Goal: Information Seeking & Learning: Find specific page/section

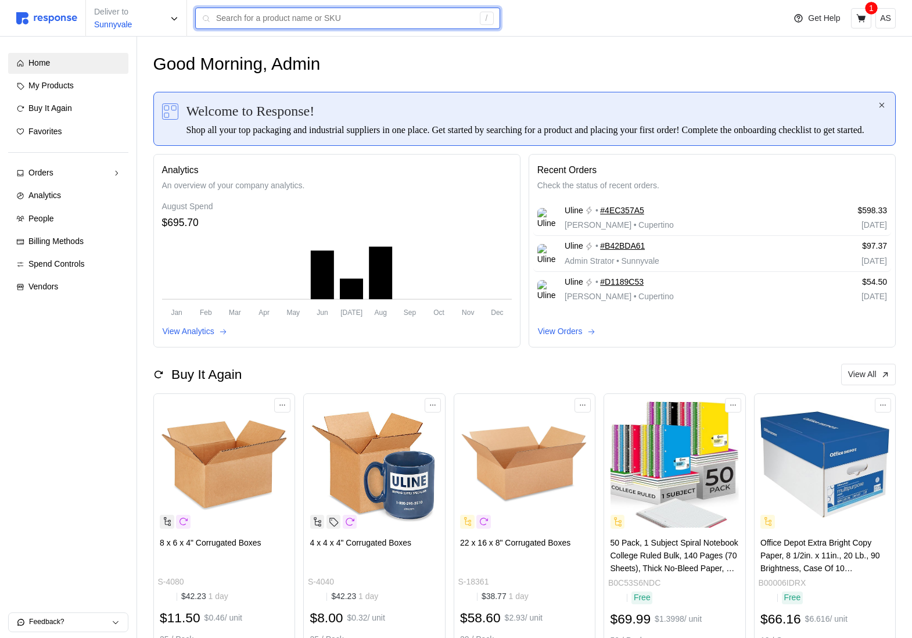
click at [250, 24] on input "text" at bounding box center [344, 18] width 257 height 21
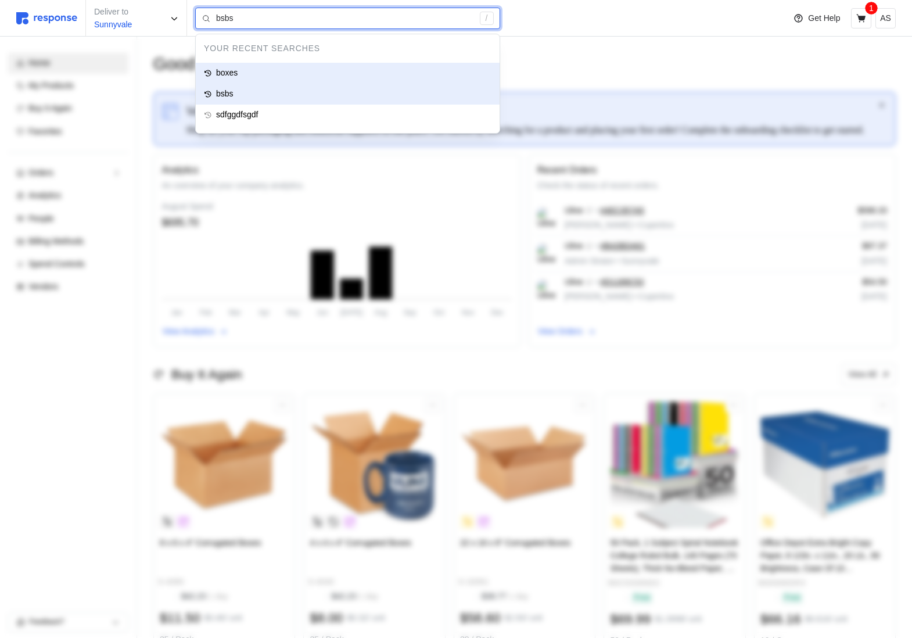
type input "boxes"
click at [256, 77] on div "boxes" at bounding box center [348, 73] width 304 height 21
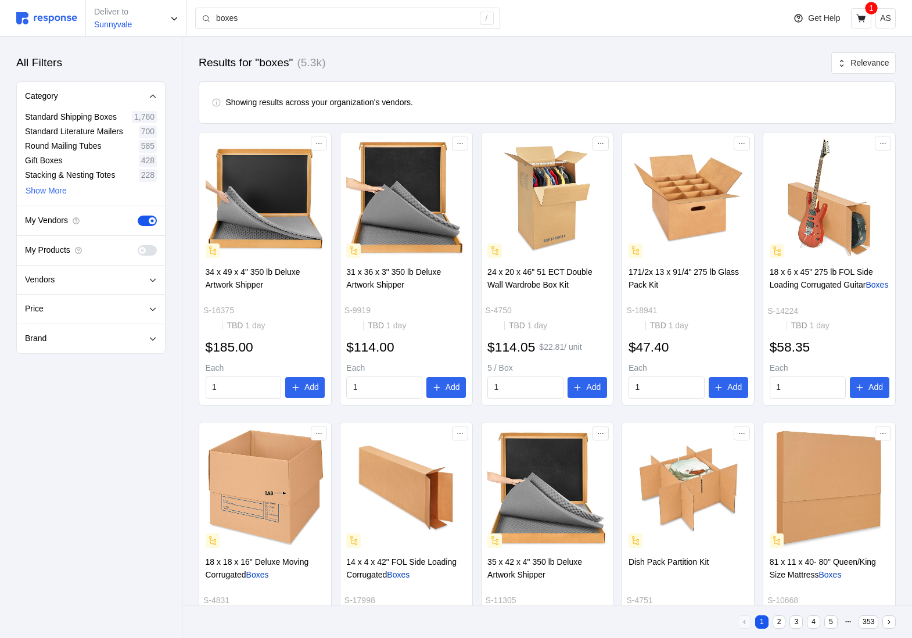
click at [149, 249] on span at bounding box center [152, 250] width 12 height 10
click at [138, 245] on input "checkbox" at bounding box center [138, 245] width 0 height 0
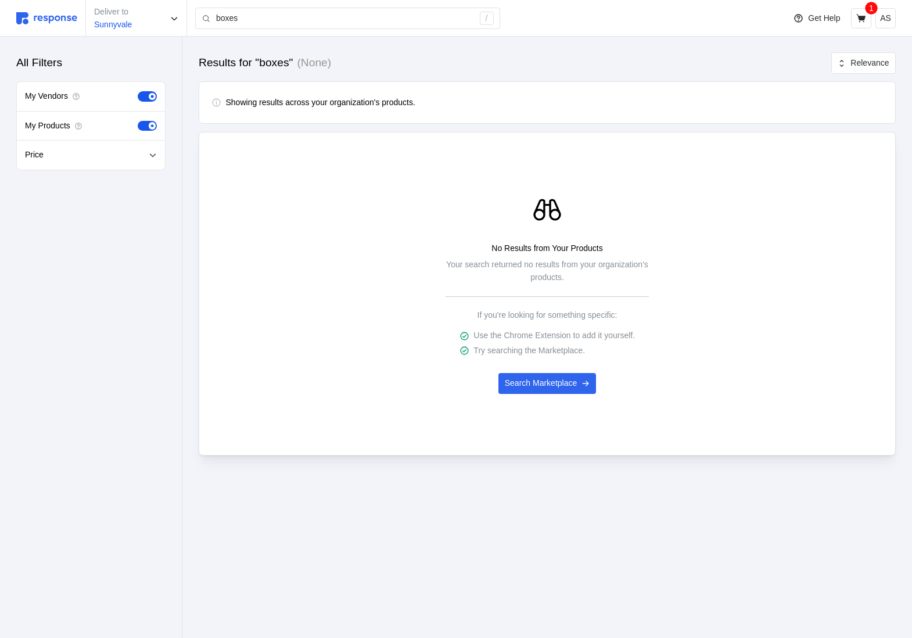
click at [153, 94] on span at bounding box center [152, 96] width 7 height 7
click at [138, 91] on input "checkbox" at bounding box center [138, 91] width 0 height 0
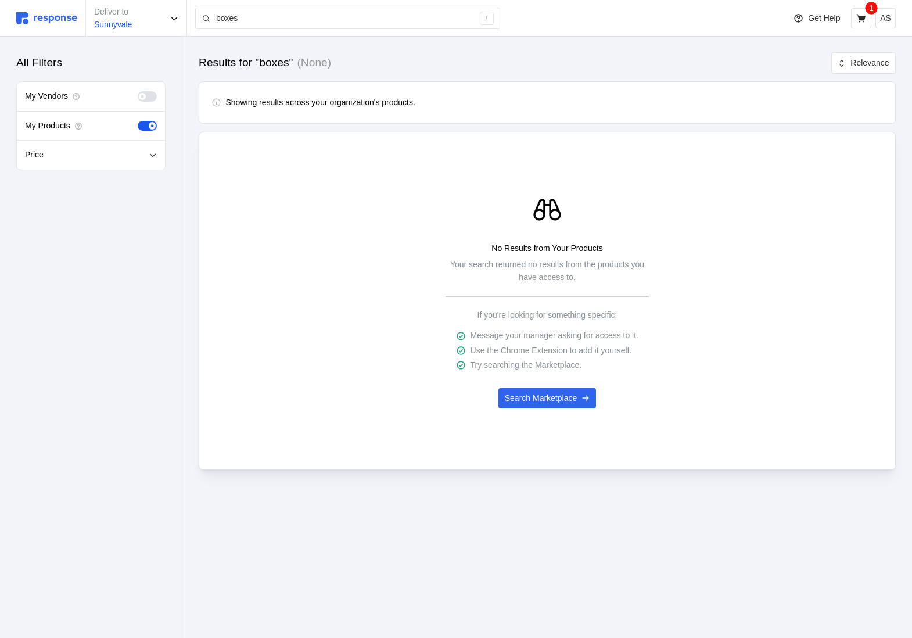
click at [149, 93] on span at bounding box center [152, 96] width 12 height 10
click at [138, 91] on input "checkbox" at bounding box center [138, 91] width 0 height 0
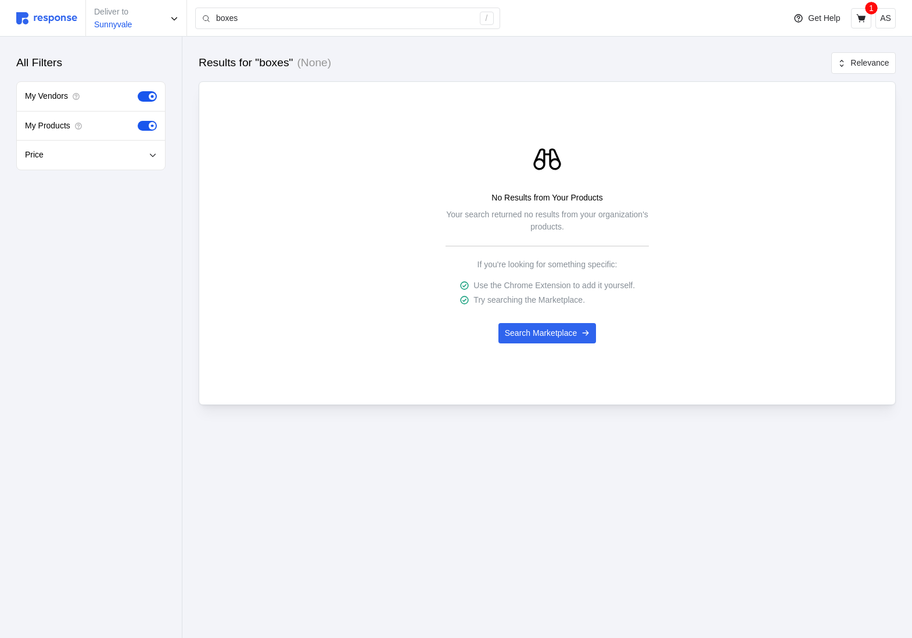
click at [145, 127] on span at bounding box center [144, 126] width 12 height 10
click at [138, 121] on input "checkbox" at bounding box center [138, 121] width 0 height 0
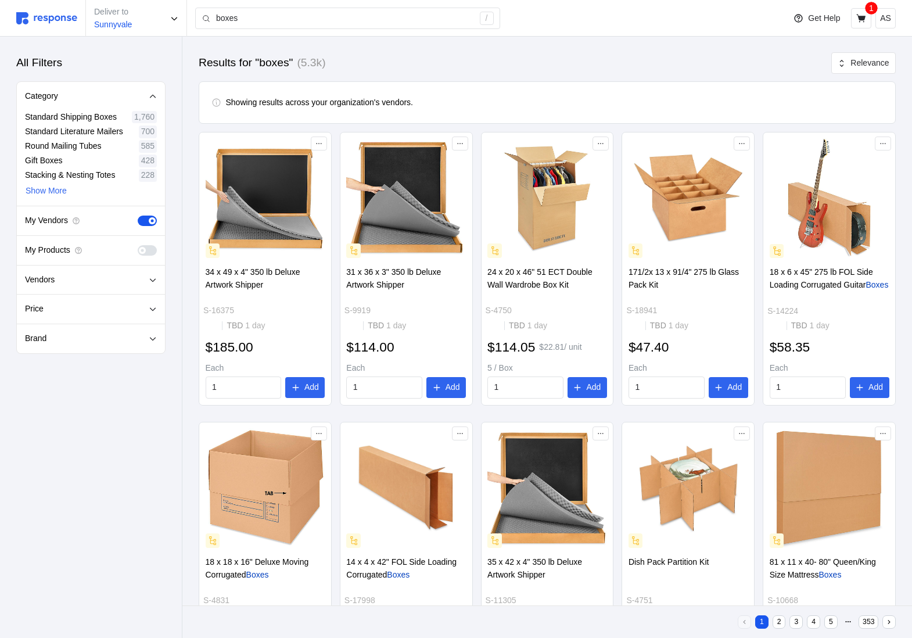
click at [146, 220] on span at bounding box center [144, 220] width 12 height 10
click at [138, 215] on input "checkbox" at bounding box center [138, 215] width 0 height 0
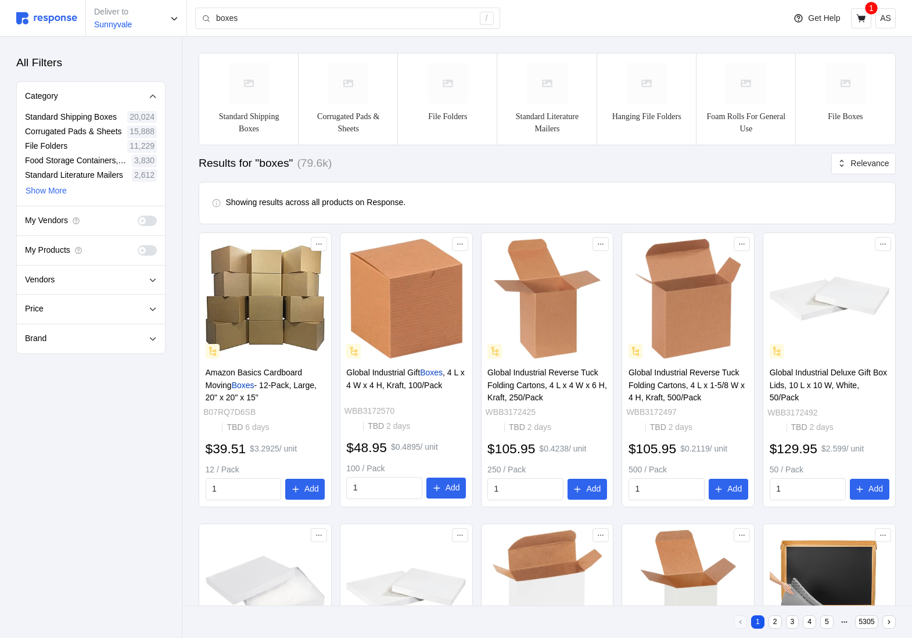
click at [143, 247] on span at bounding box center [142, 250] width 7 height 7
click at [138, 245] on input "checkbox" at bounding box center [138, 245] width 0 height 0
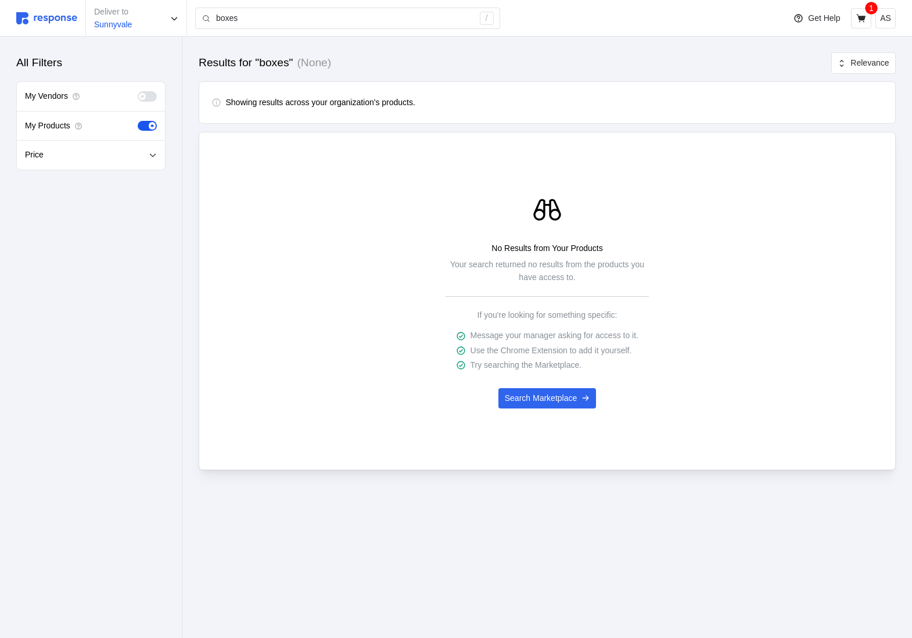
click at [151, 129] on span at bounding box center [147, 126] width 19 height 10
click at [138, 121] on input "checkbox" at bounding box center [138, 121] width 0 height 0
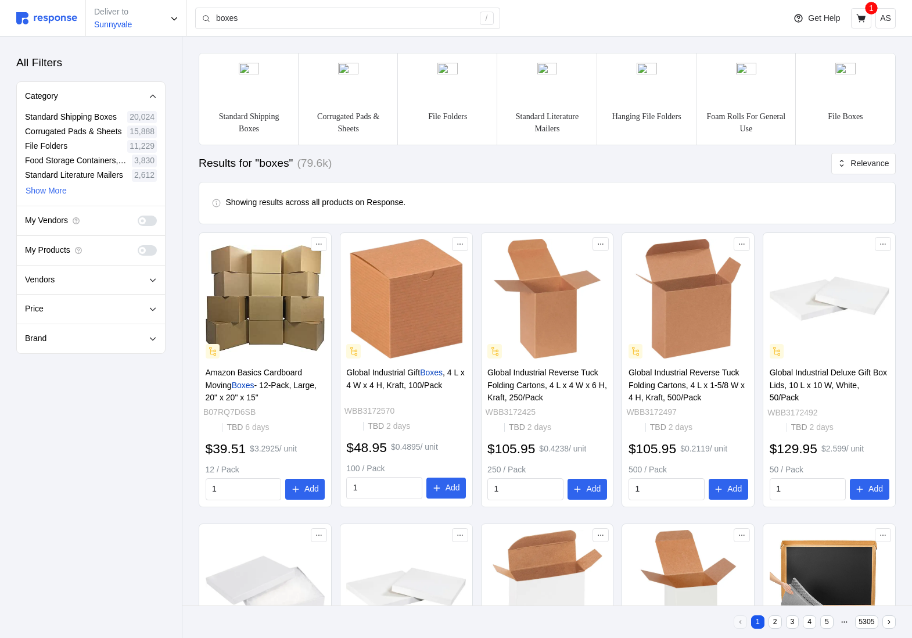
click at [144, 92] on div "Category" at bounding box center [91, 96] width 132 height 13
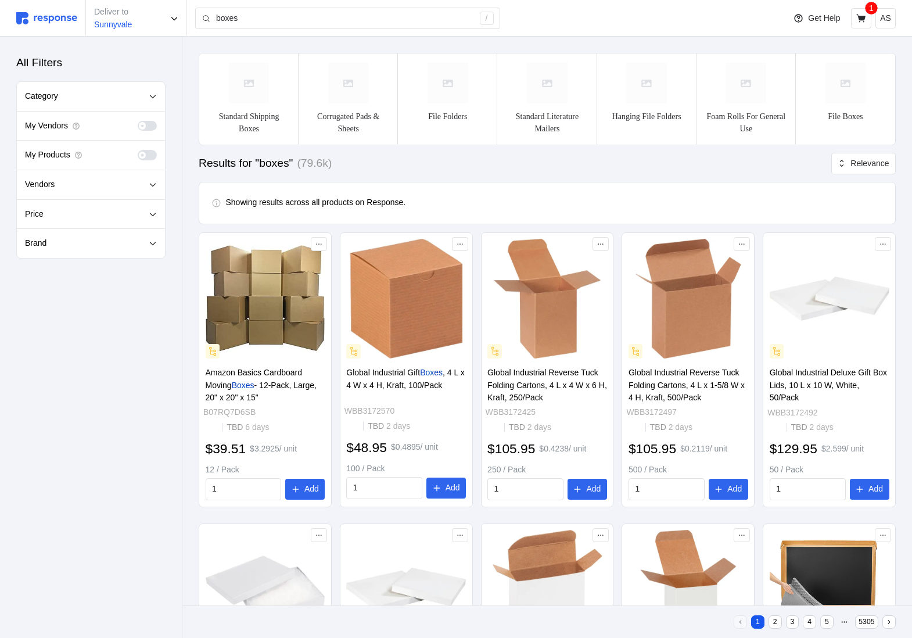
click at [149, 124] on span at bounding box center [152, 126] width 12 height 10
click at [138, 121] on input "checkbox" at bounding box center [138, 121] width 0 height 0
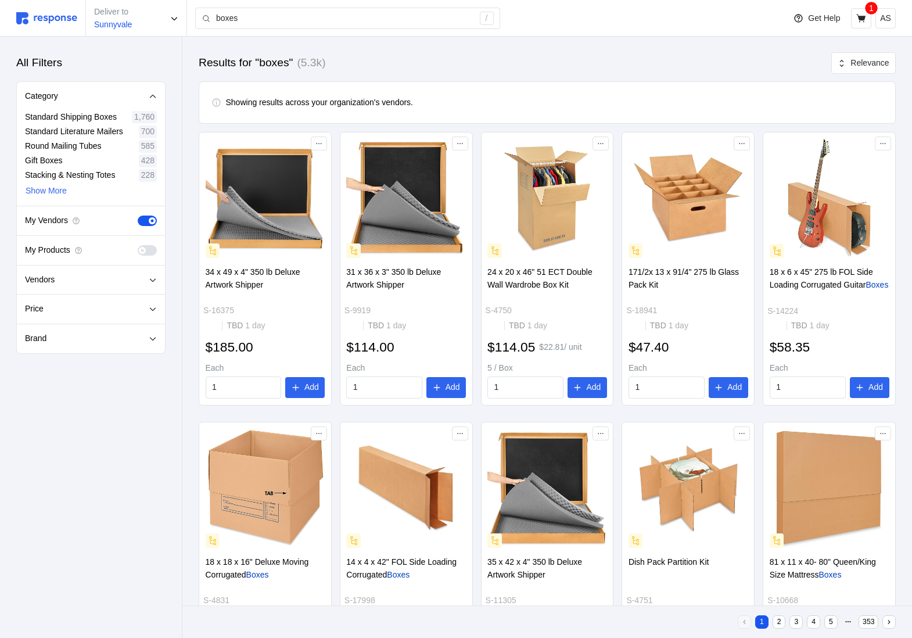
click at [143, 246] on span at bounding box center [147, 250] width 19 height 10
click at [138, 245] on input "checkbox" at bounding box center [138, 245] width 0 height 0
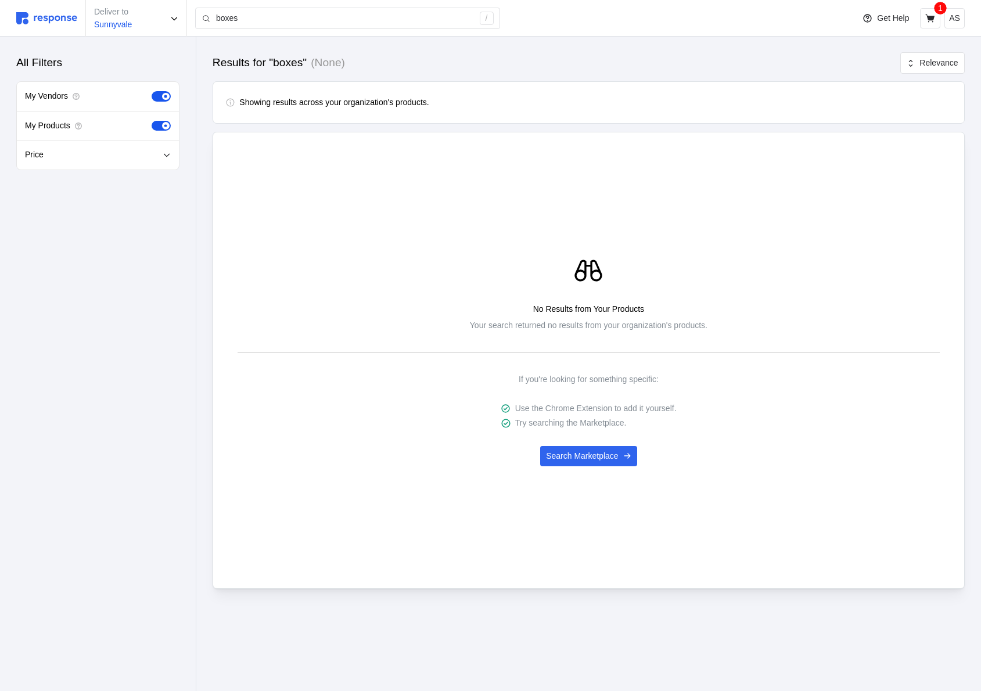
click at [167, 128] on span at bounding box center [165, 125] width 7 height 7
click at [152, 121] on input "checkbox" at bounding box center [152, 121] width 0 height 0
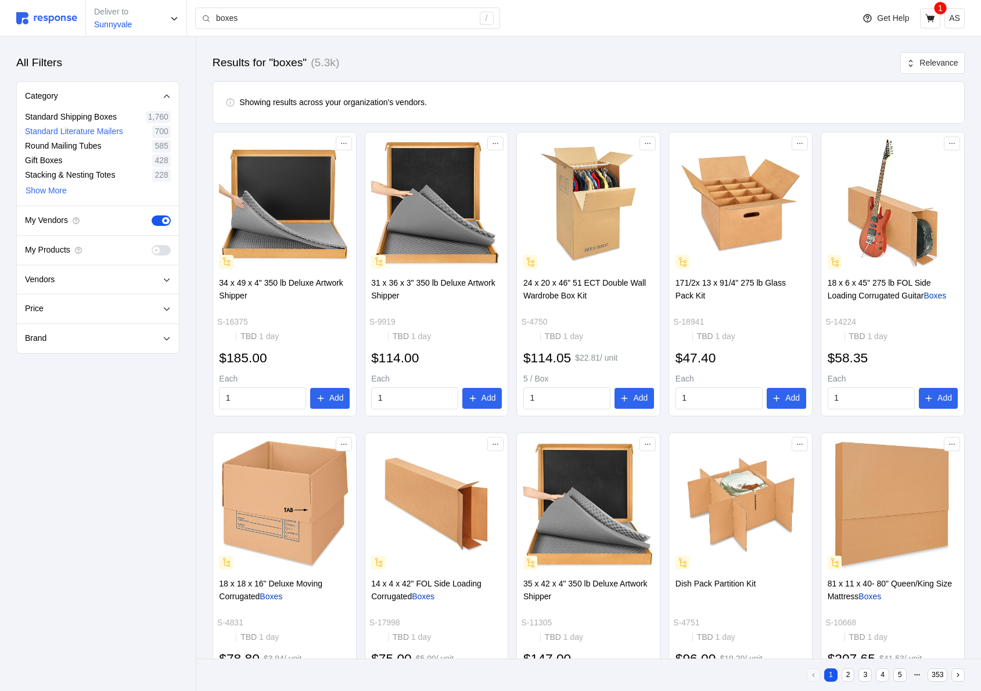
click at [168, 128] on p "700" at bounding box center [160, 131] width 13 height 13
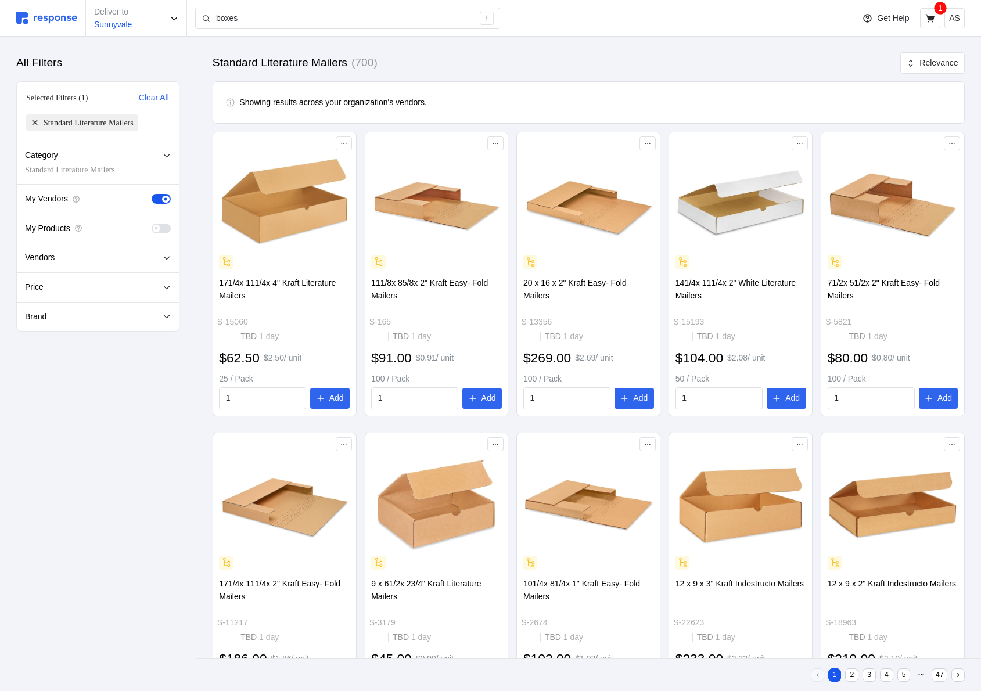
click at [164, 226] on span at bounding box center [166, 229] width 12 height 10
click at [152, 224] on input "checkbox" at bounding box center [152, 224] width 0 height 0
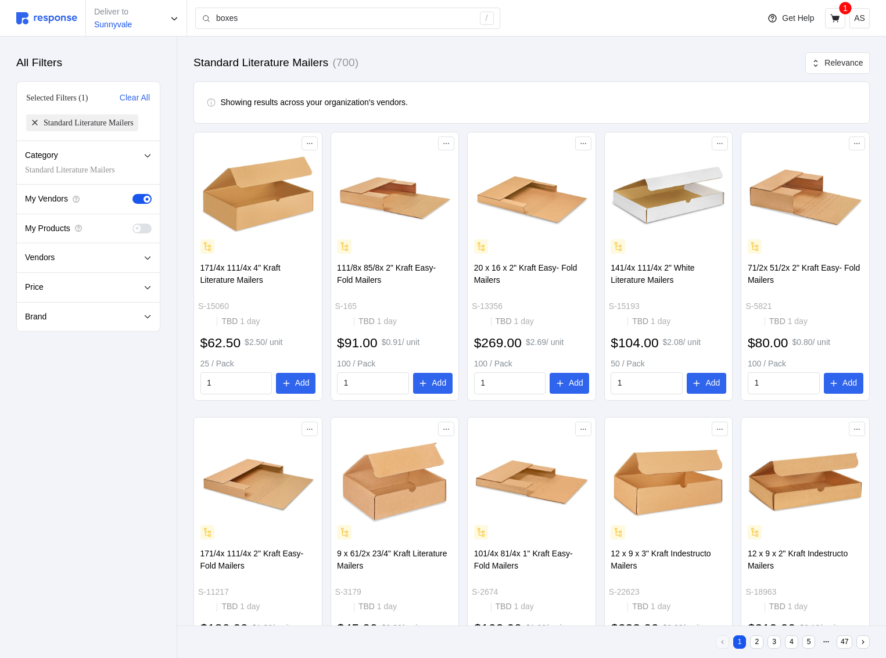
click at [143, 234] on span at bounding box center [147, 229] width 12 height 10
click at [132, 224] on input "checkbox" at bounding box center [132, 224] width 0 height 0
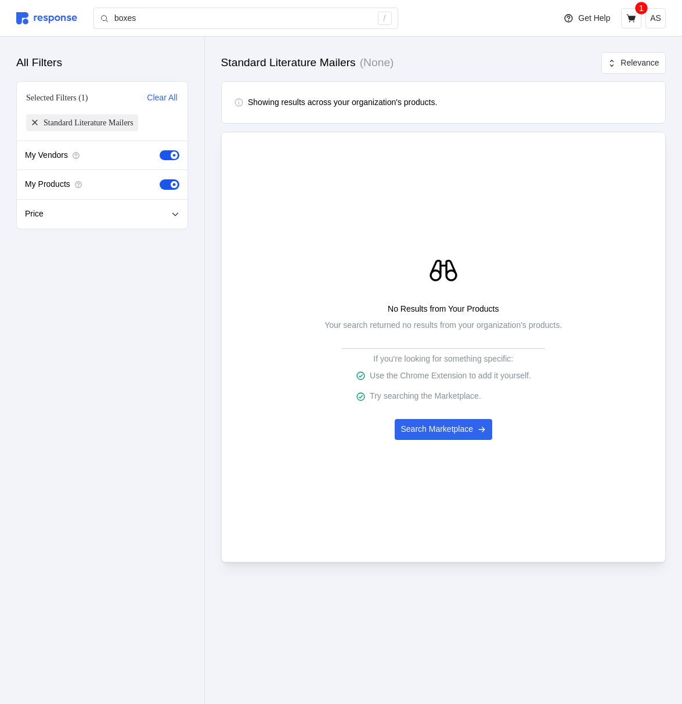
click at [322, 515] on div "No Results from Your Products Your search returned no results from your organiz…" at bounding box center [443, 347] width 445 height 431
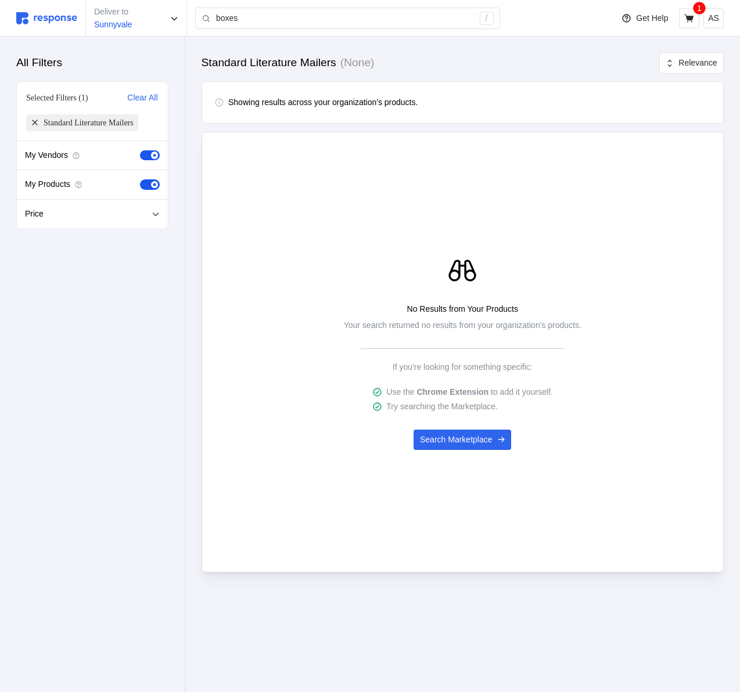
click at [153, 185] on span at bounding box center [154, 184] width 7 height 7
click at [140, 179] on input "checkbox" at bounding box center [140, 179] width 0 height 0
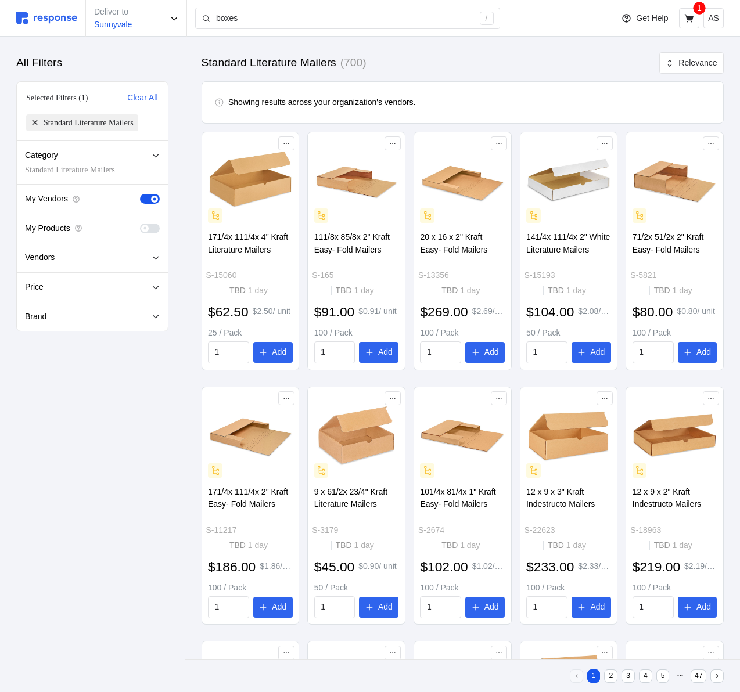
click at [152, 193] on div "My Vendors" at bounding box center [92, 200] width 151 height 30
click at [149, 198] on span at bounding box center [146, 199] width 12 height 10
click at [140, 194] on input "checkbox" at bounding box center [140, 194] width 0 height 0
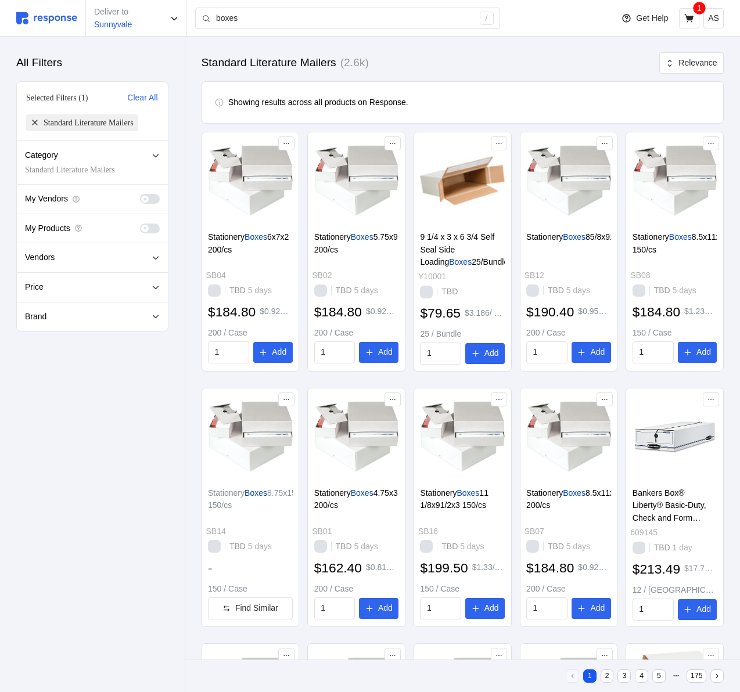
click at [151, 204] on div "My Vendors" at bounding box center [92, 200] width 151 height 30
click at [156, 231] on span at bounding box center [155, 229] width 12 height 10
click at [140, 224] on input "checkbox" at bounding box center [140, 224] width 0 height 0
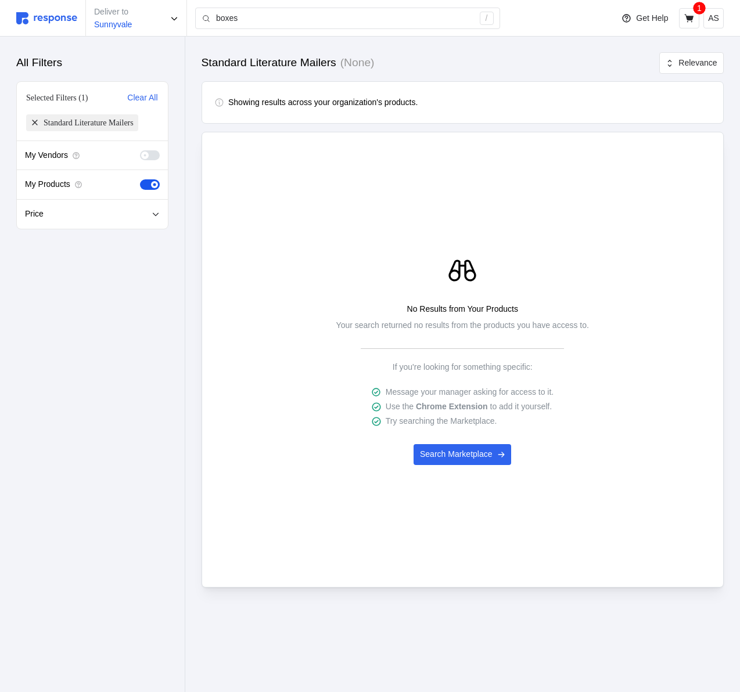
click at [150, 155] on span at bounding box center [155, 155] width 12 height 10
click at [140, 150] on input "checkbox" at bounding box center [140, 150] width 0 height 0
